Goal: Task Accomplishment & Management: Manage account settings

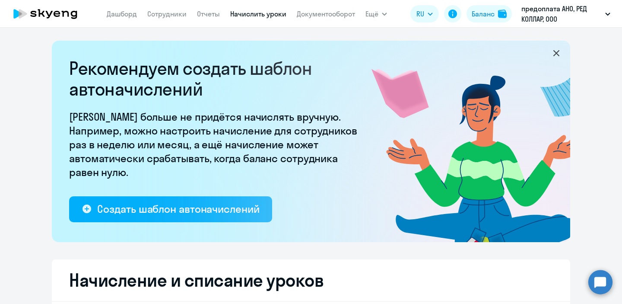
select select "10"
click at [476, 5] on button "Баланс" at bounding box center [489, 13] width 45 height 17
select select "10"
click at [266, 16] on link "Начислить уроки" at bounding box center [258, 14] width 56 height 9
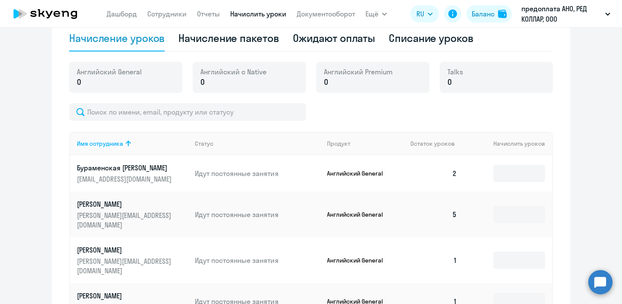
scroll to position [287, 0]
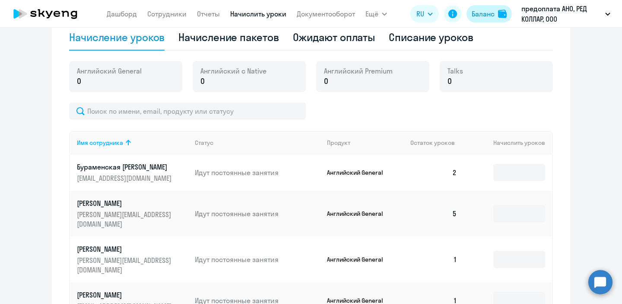
click at [481, 21] on button "Баланс" at bounding box center [489, 13] width 45 height 17
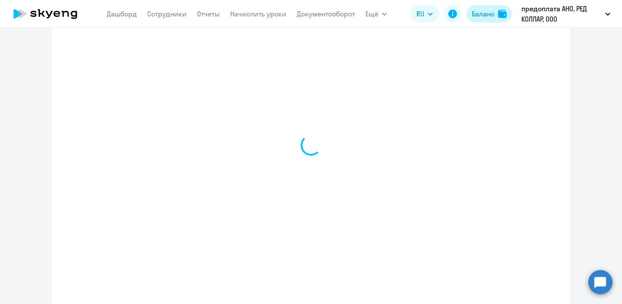
select select "english_adult_not_native_speaker"
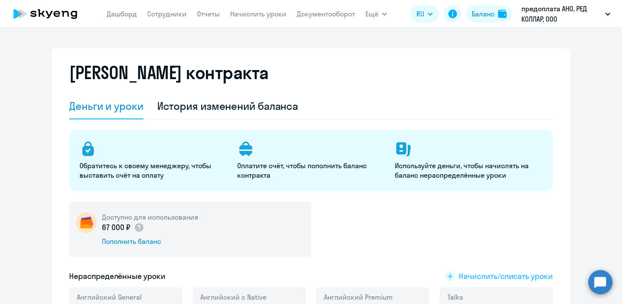
click at [468, 276] on span "Начислить/списать уроки" at bounding box center [506, 275] width 94 height 11
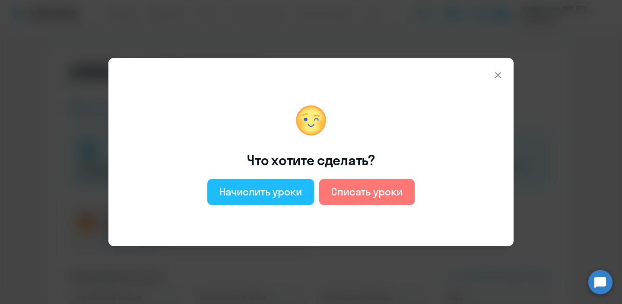
click at [300, 197] on div "Начислить уроки" at bounding box center [261, 192] width 83 height 14
select select "english_adult_not_native_speaker"
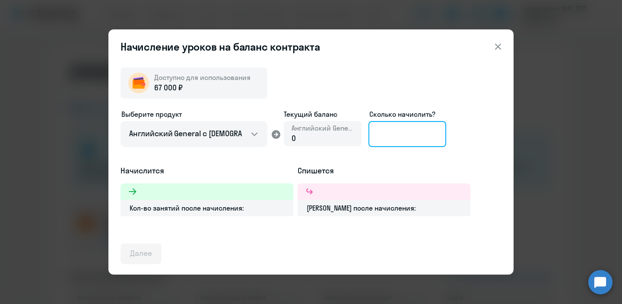
click at [433, 134] on input at bounding box center [408, 134] width 78 height 26
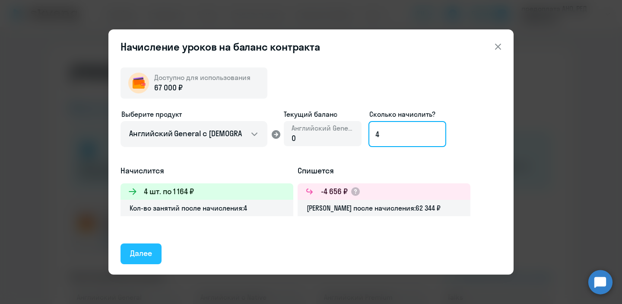
type input "4"
click at [141, 250] on div "Далее" at bounding box center [141, 253] width 22 height 11
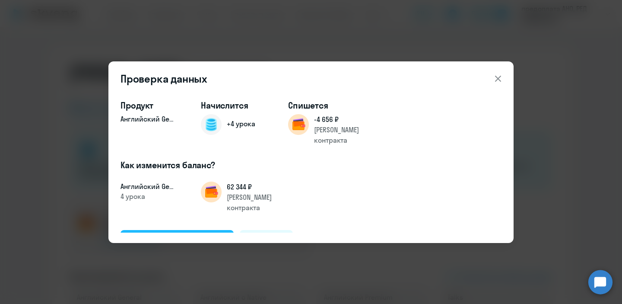
click at [188, 234] on div "Подтвердить и начислить" at bounding box center [177, 239] width 94 height 11
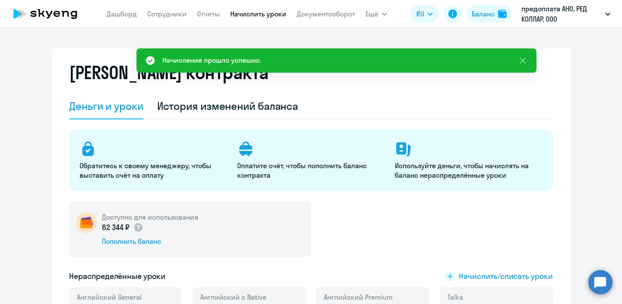
click at [251, 11] on link "Начислить уроки" at bounding box center [258, 14] width 56 height 9
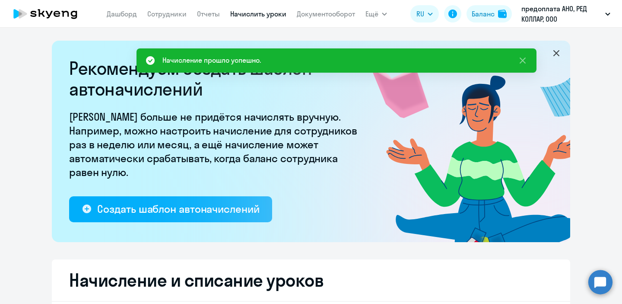
select select "10"
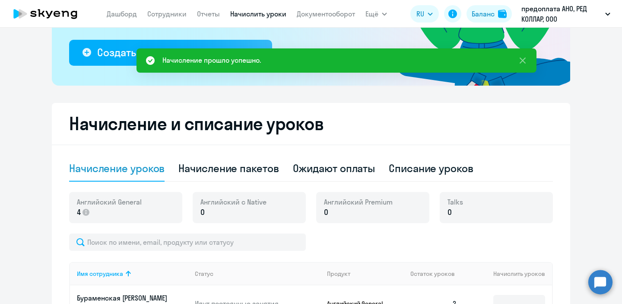
scroll to position [158, 0]
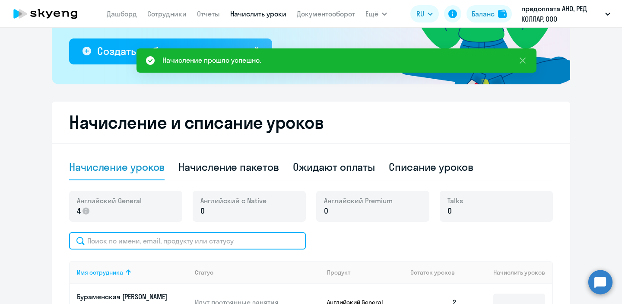
click at [185, 248] on input "text" at bounding box center [187, 240] width 237 height 17
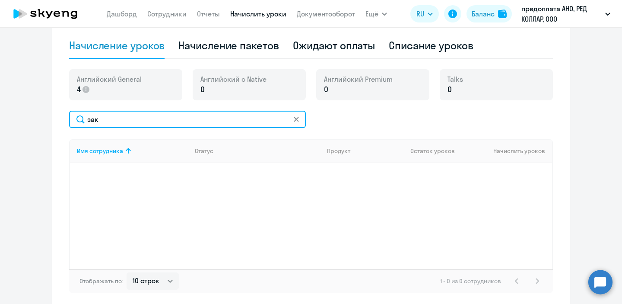
scroll to position [280, 0]
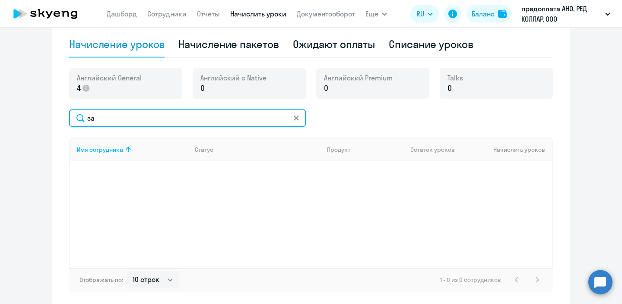
type input "з"
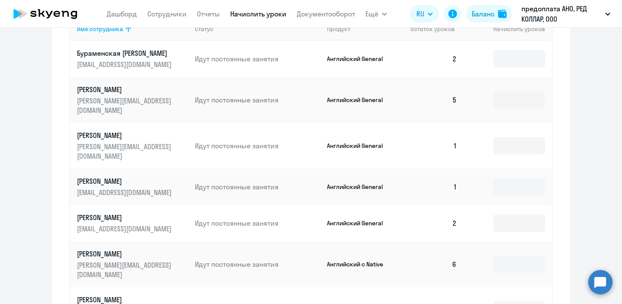
scroll to position [414, 0]
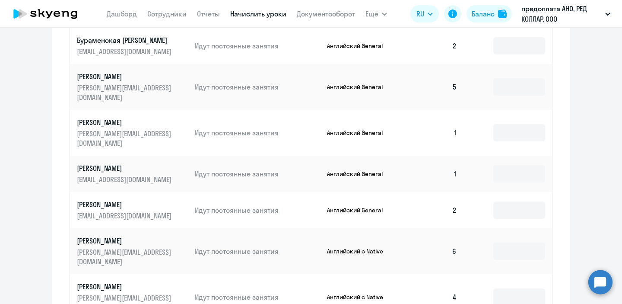
click at [592, 280] on circle at bounding box center [601, 282] width 24 height 24
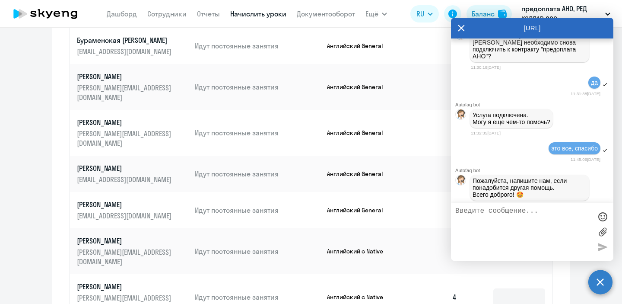
scroll to position [3445, 0]
drag, startPoint x: 476, startPoint y: 137, endPoint x: 543, endPoint y: 158, distance: 70.1
copy span "Здравствуйте, можете, пожалуйста, подключить обратно сотрудник, [PERSON_NAME] […"
click at [477, 216] on textarea at bounding box center [523, 231] width 137 height 49
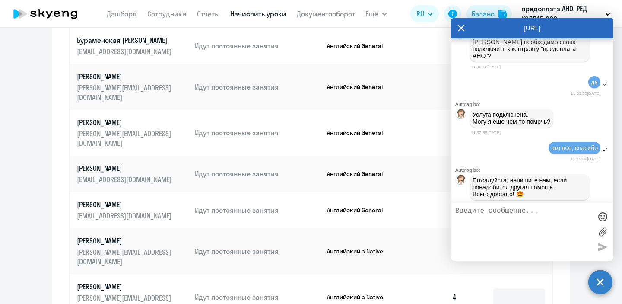
paste textarea "Здравствуйте, можете, пожалуйста, подключить обратно сотрудник, [PERSON_NAME] […"
type textarea "Здравствуйте, можете, пожалуйста, подключить обратно сотрудник, [PERSON_NAME] […"
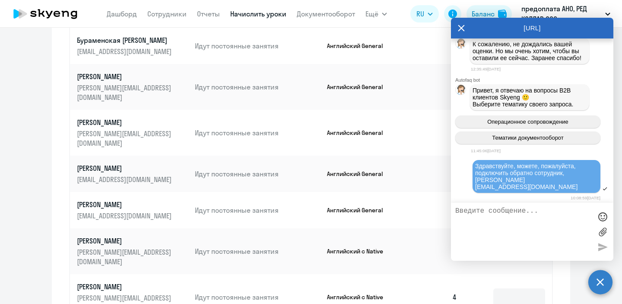
scroll to position [4027, 0]
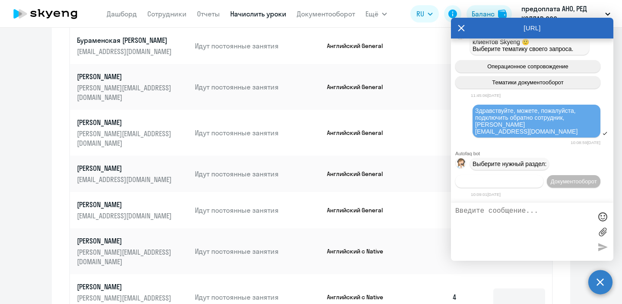
click at [530, 175] on button "Операционное сопровождение" at bounding box center [499, 181] width 88 height 13
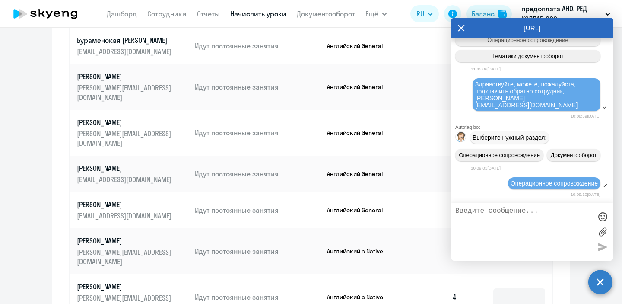
scroll to position [4108, 0]
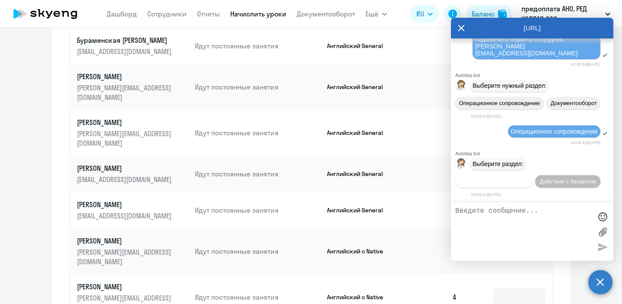
click at [512, 179] on span "Действия по сотрудникам" at bounding box center [493, 181] width 67 height 6
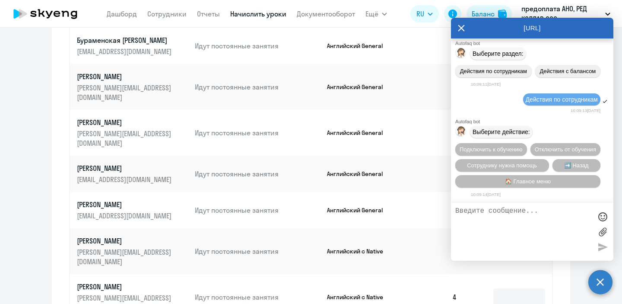
scroll to position [4223, 0]
click at [498, 146] on span "Подключить к обучению" at bounding box center [491, 149] width 63 height 6
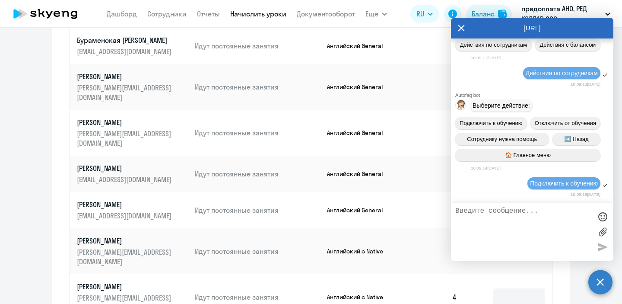
scroll to position [4337, 0]
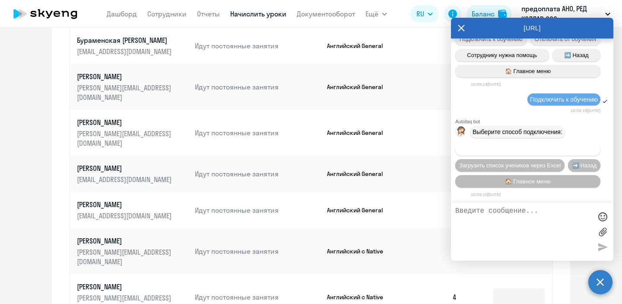
click at [510, 149] on span "Добавить учеников вручную" at bounding box center [527, 149] width 73 height 6
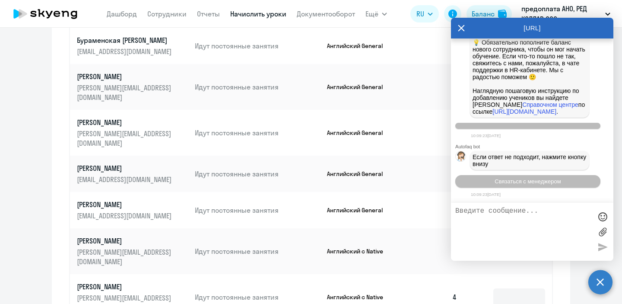
scroll to position [4756, 0]
click at [487, 182] on button "Связаться с менеджером" at bounding box center [527, 181] width 145 height 13
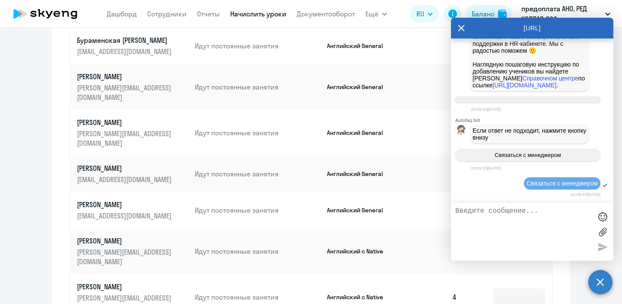
click at [494, 214] on textarea at bounding box center [523, 231] width 137 height 49
paste textarea "Здравствуйте, можете, пожалуйста, подключить обратно сотрудник, [PERSON_NAME] […"
type textarea "Здравствуйте, можете, пожалуйста, подключить обратно сотрудник, [PERSON_NAME] […"
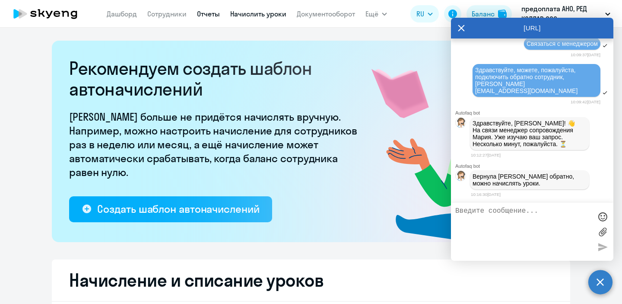
scroll to position [4931, 0]
type textarea "спасибо"
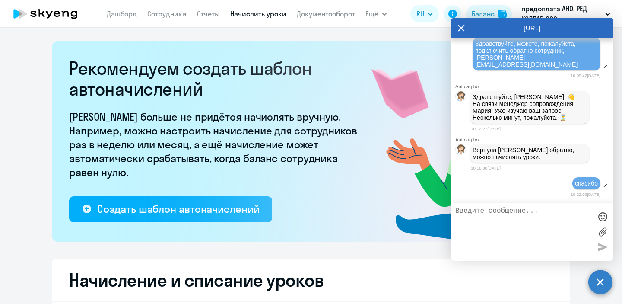
scroll to position [4958, 0]
click at [459, 31] on icon at bounding box center [461, 28] width 7 height 21
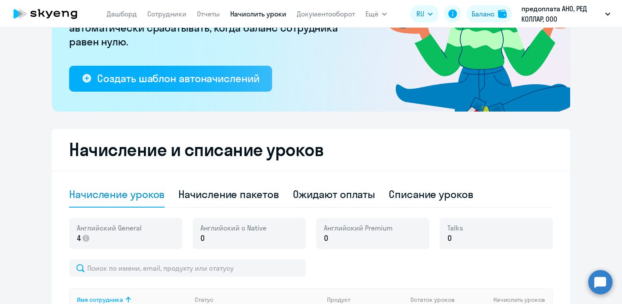
scroll to position [146, 0]
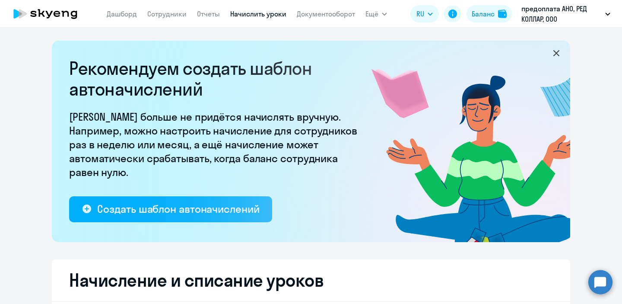
select select "10"
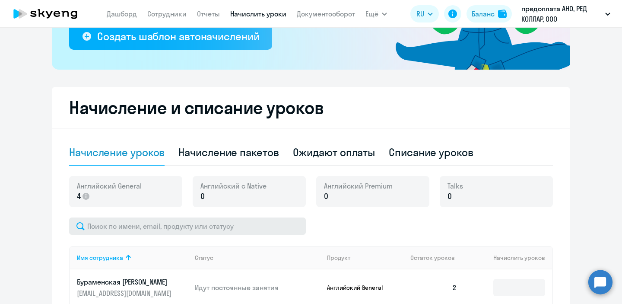
scroll to position [173, 0]
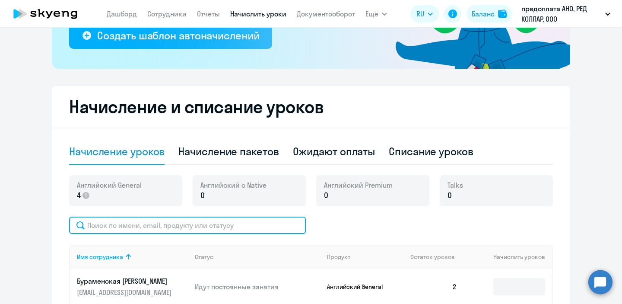
click at [147, 225] on input "text" at bounding box center [187, 224] width 237 height 17
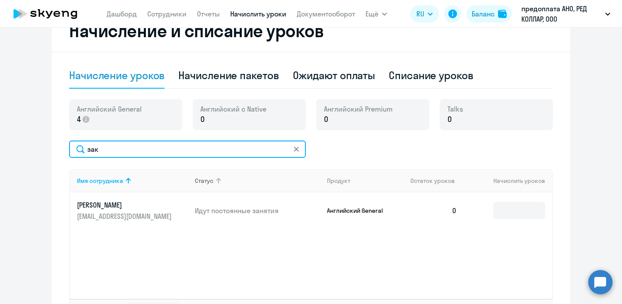
scroll to position [250, 0]
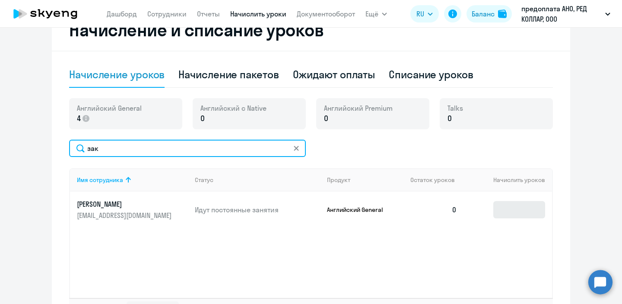
type input "зак"
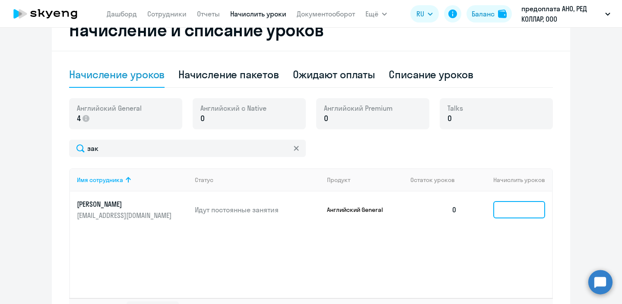
click at [511, 217] on input at bounding box center [519, 209] width 52 height 17
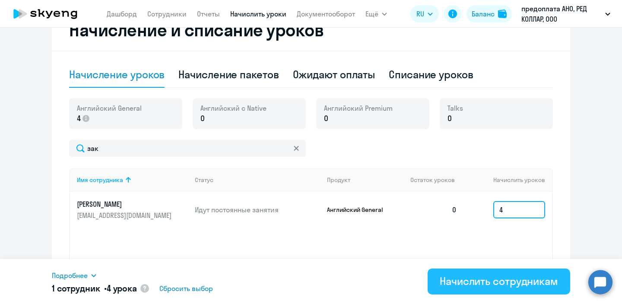
type input "4"
click at [482, 291] on button "Начислить сотрудникам" at bounding box center [499, 281] width 143 height 26
